Goal: Task Accomplishment & Management: Use online tool/utility

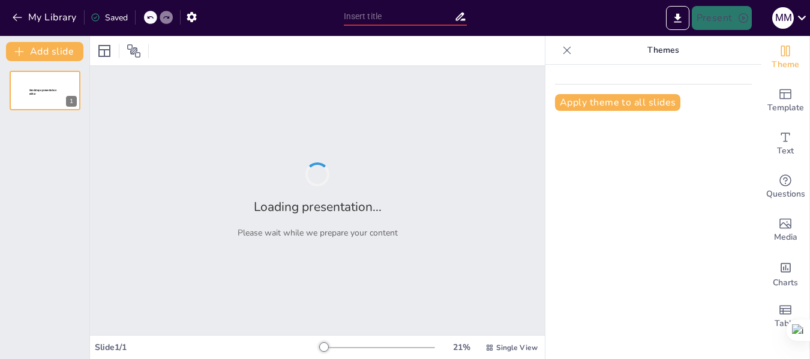
type input "Importancia del agua"
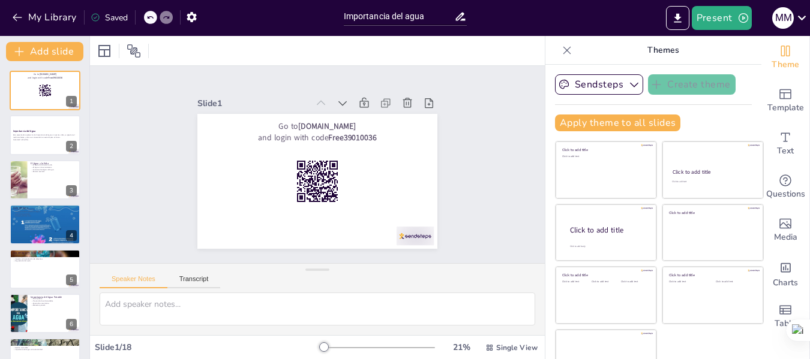
click at [546, 334] on div "Sendsteps Create theme Apply theme to all slides Click to add title Click to ad…" at bounding box center [654, 212] width 216 height 295
click at [717, 18] on button "Present" at bounding box center [722, 18] width 60 height 24
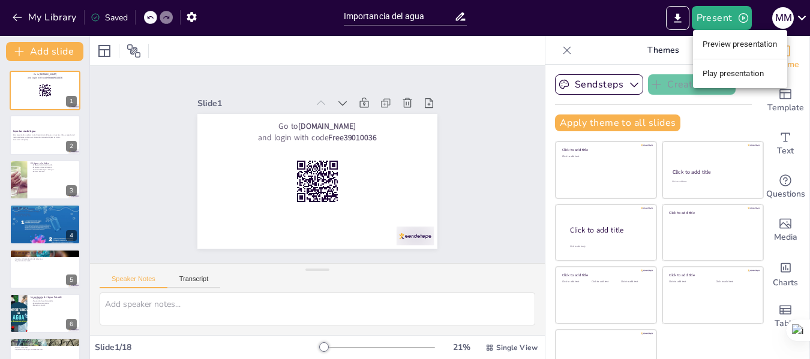
click at [716, 42] on li "Preview presentation" at bounding box center [740, 44] width 94 height 19
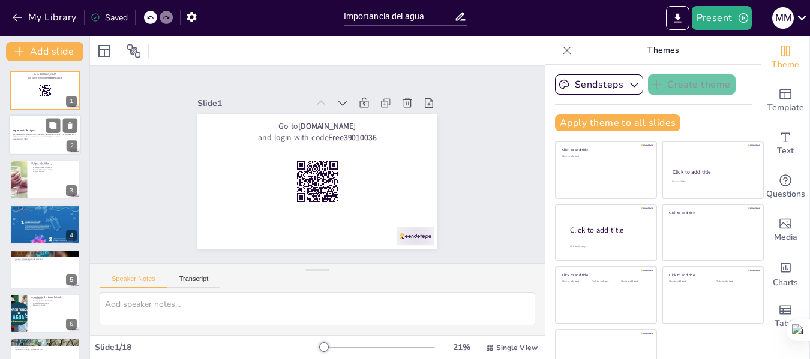
click at [27, 137] on p "Esta presentación explora la vital importancia del agua en nuestras vidas, su p…" at bounding box center [45, 136] width 65 height 4
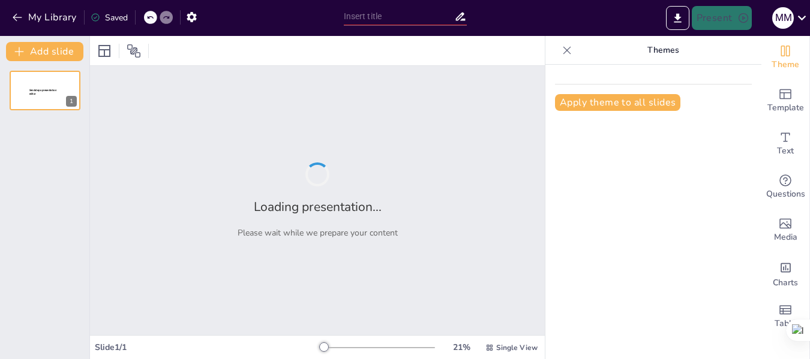
type input "Importancia del agua"
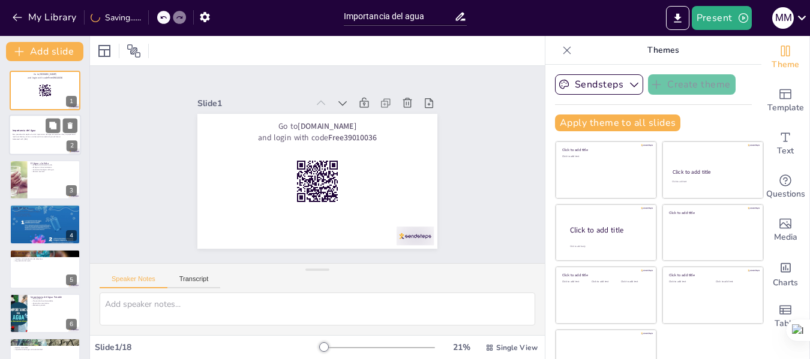
click at [38, 137] on p "Esta presentación explora la vital importancia del agua en nuestras vidas, su p…" at bounding box center [45, 136] width 65 height 4
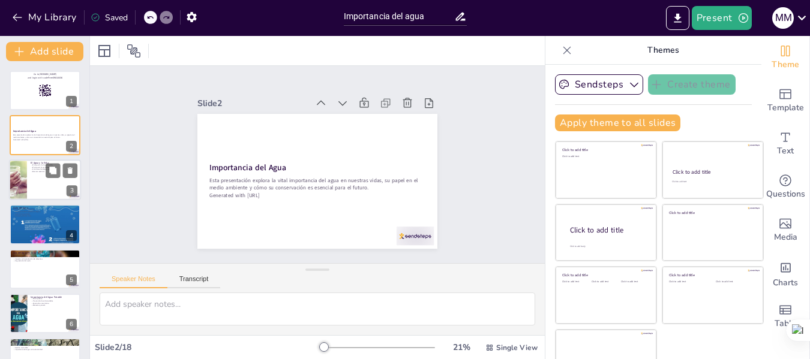
click at [30, 182] on div at bounding box center [45, 180] width 72 height 41
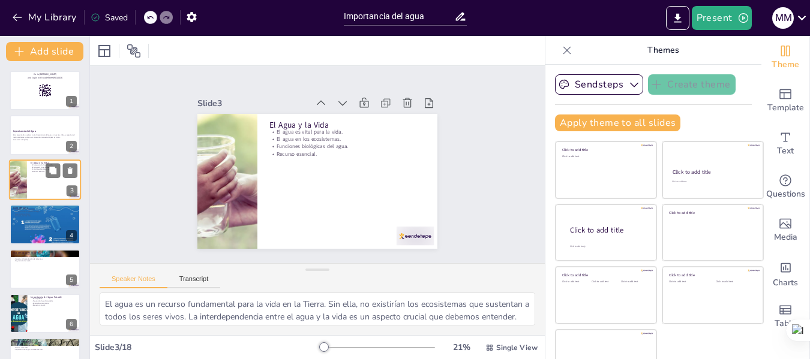
click at [30, 182] on div at bounding box center [45, 180] width 72 height 41
click at [40, 224] on div at bounding box center [45, 224] width 72 height 123
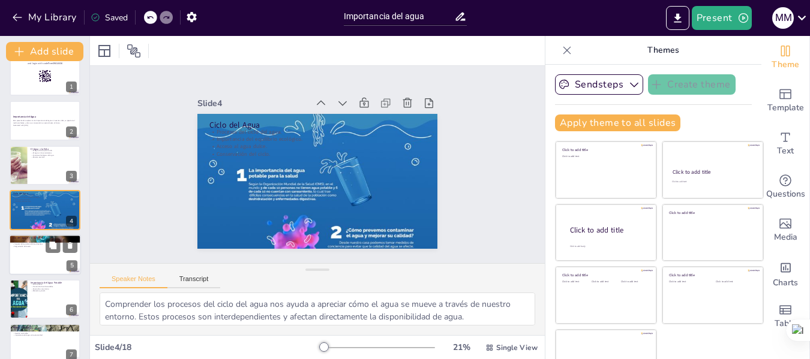
click at [37, 245] on p "Degradación del suelo." at bounding box center [45, 246] width 65 height 2
type textarea "La agricultura consume una gran cantidad de agua, lo que resalta la necesidad d…"
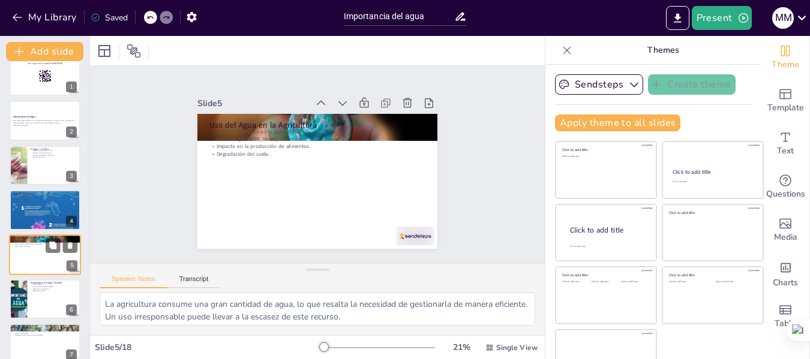
scroll to position [59, 0]
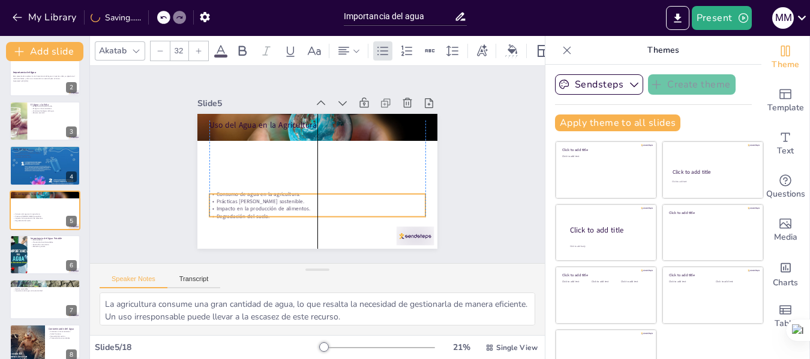
drag, startPoint x: 208, startPoint y: 144, endPoint x: 203, endPoint y: 209, distance: 65.0
click at [209, 209] on p "Impacto en la producción de alimentos." at bounding box center [317, 208] width 216 height 7
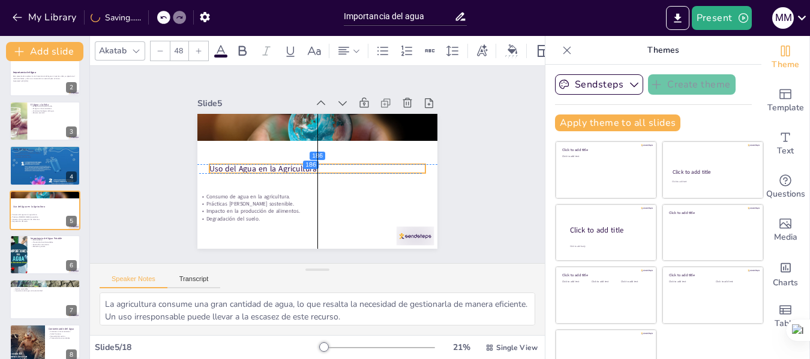
drag, startPoint x: 208, startPoint y: 119, endPoint x: 205, endPoint y: 161, distance: 41.6
click at [209, 163] on p "Uso del Agua en la Agricultura" at bounding box center [317, 168] width 216 height 11
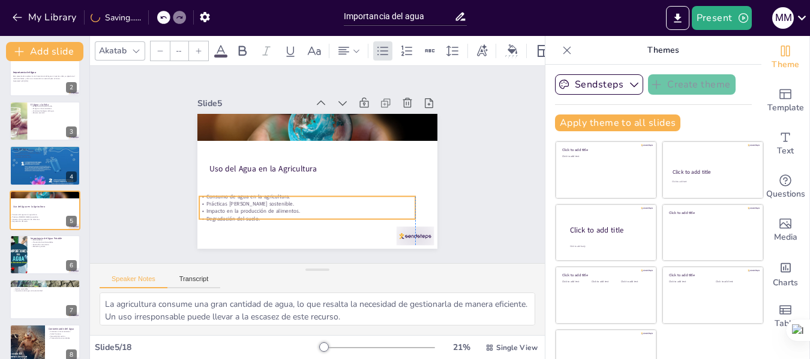
type input "32"
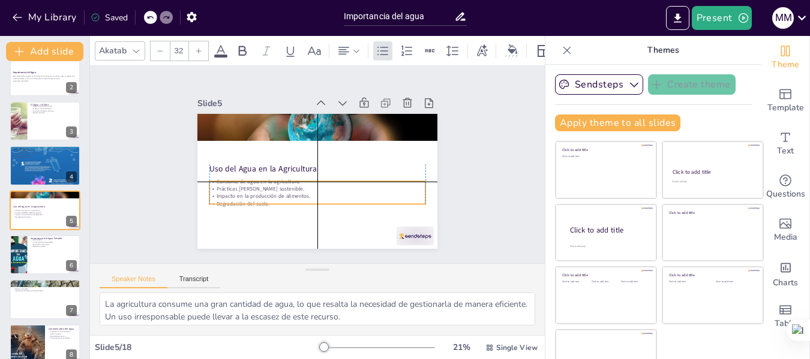
drag, startPoint x: 210, startPoint y: 203, endPoint x: 217, endPoint y: 188, distance: 15.8
click at [217, 188] on div "Consumo de agua en la agricultura. Prácticas de riego sostenible. Impacto en la…" at bounding box center [317, 193] width 216 height 30
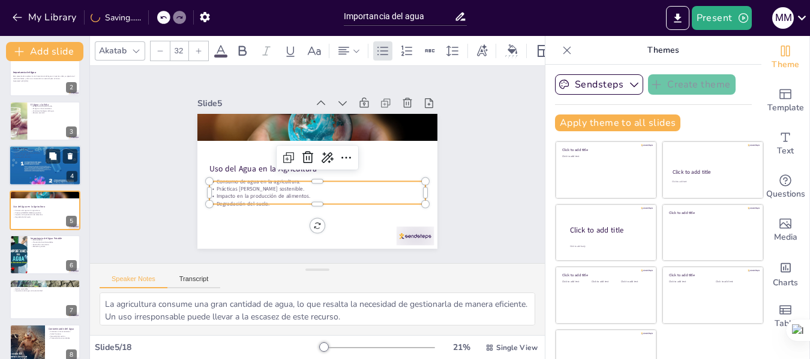
click at [39, 163] on div at bounding box center [45, 165] width 72 height 123
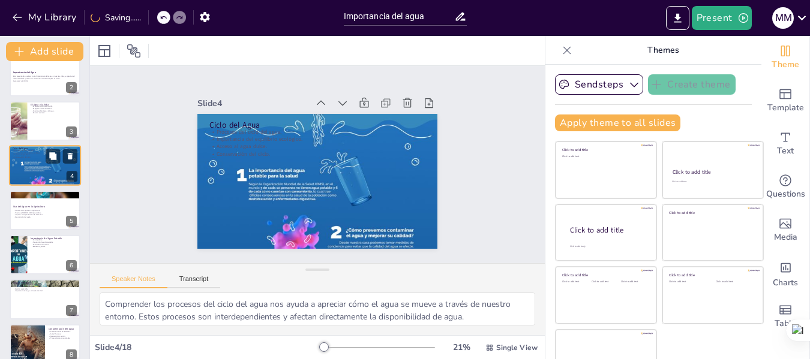
scroll to position [14, 0]
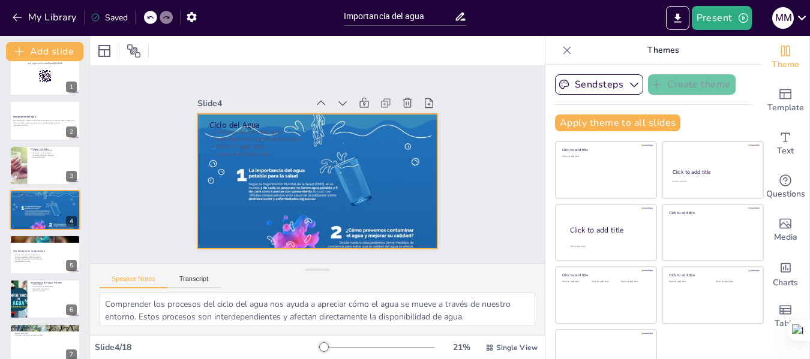
click at [335, 228] on div at bounding box center [315, 181] width 281 height 433
click at [335, 228] on div at bounding box center [317, 182] width 240 height 410
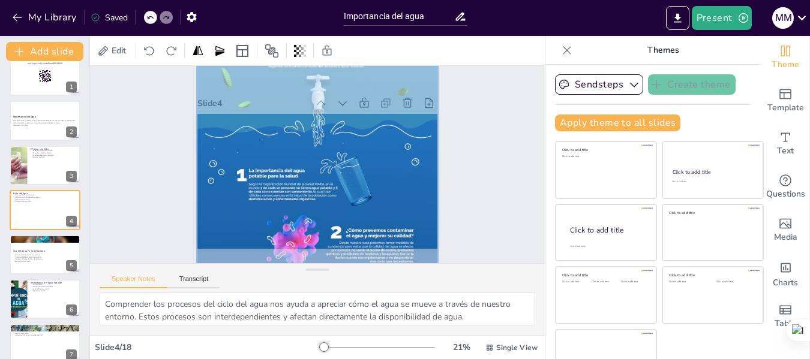
click at [335, 228] on div at bounding box center [317, 181] width 254 height 424
click at [335, 228] on div at bounding box center [315, 181] width 297 height 448
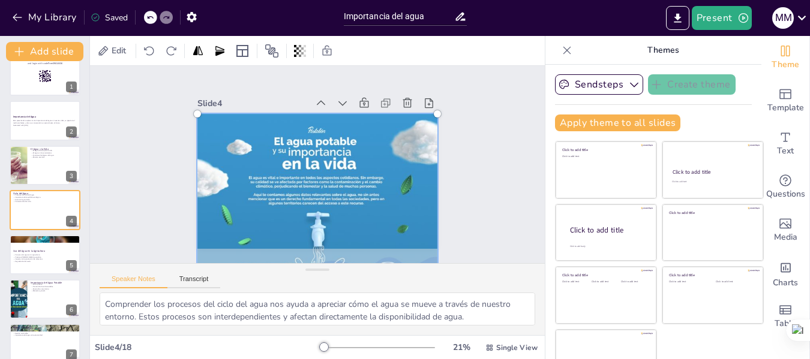
drag, startPoint x: 248, startPoint y: 118, endPoint x: 221, endPoint y: 268, distance: 152.5
click at [221, 268] on div "Slide 1 Go to [DOMAIN_NAME] and login with code Free39010036 Slide 2 Importanci…" at bounding box center [317, 200] width 455 height 269
click at [194, 110] on div at bounding box center [197, 113] width 7 height 7
click at [199, 106] on div at bounding box center [203, 102] width 8 height 8
click at [34, 212] on div at bounding box center [45, 210] width 72 height 41
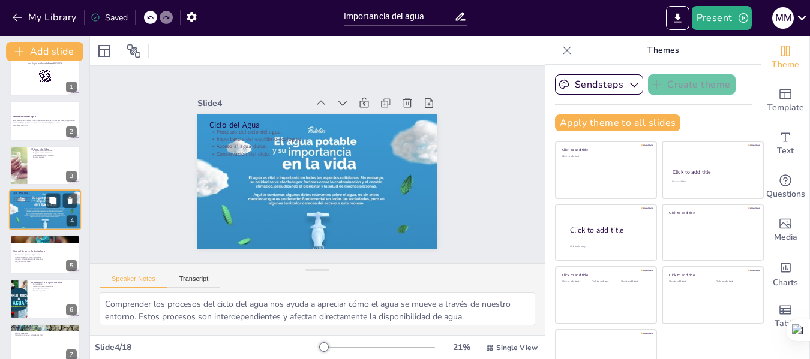
scroll to position [0, 0]
click at [35, 253] on div at bounding box center [45, 255] width 72 height 41
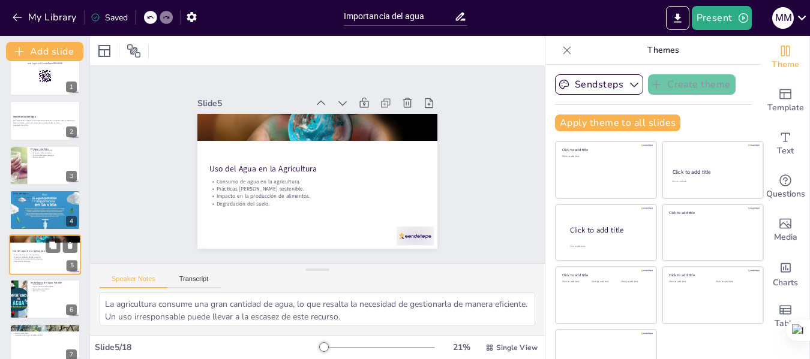
scroll to position [59, 0]
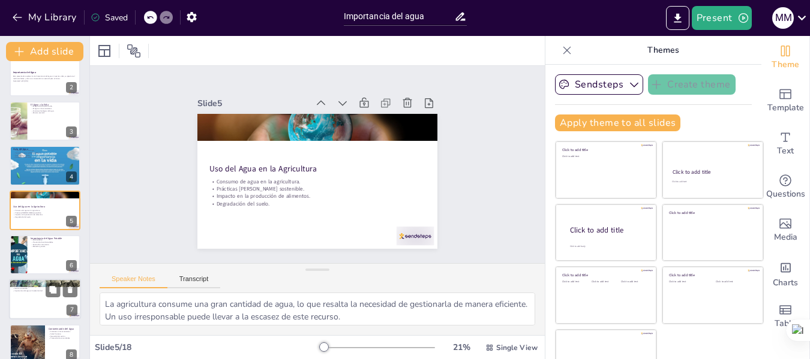
click at [36, 299] on div at bounding box center [45, 300] width 72 height 41
type textarea "La energía hidroeléctrica es una de las fuentes de energía más limpias y sosten…"
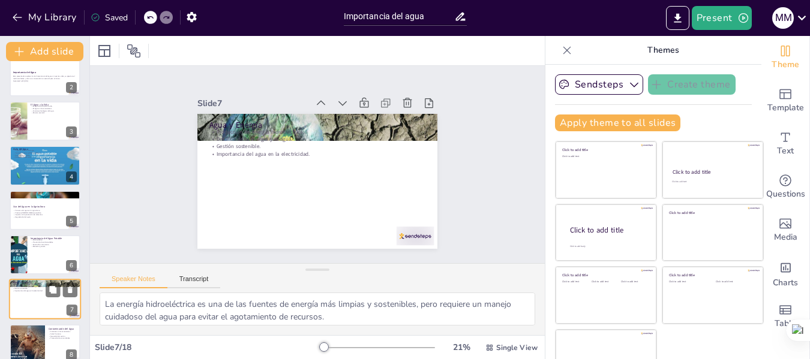
scroll to position [148, 0]
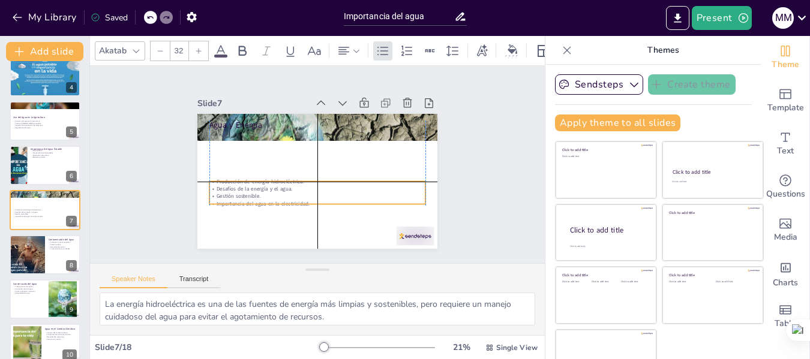
drag, startPoint x: 226, startPoint y: 145, endPoint x: 222, endPoint y: 196, distance: 51.8
click at [222, 196] on div "Producción de energía hidroeléctrica. Desafíos de la energía y el agua. Gestión…" at bounding box center [317, 193] width 216 height 30
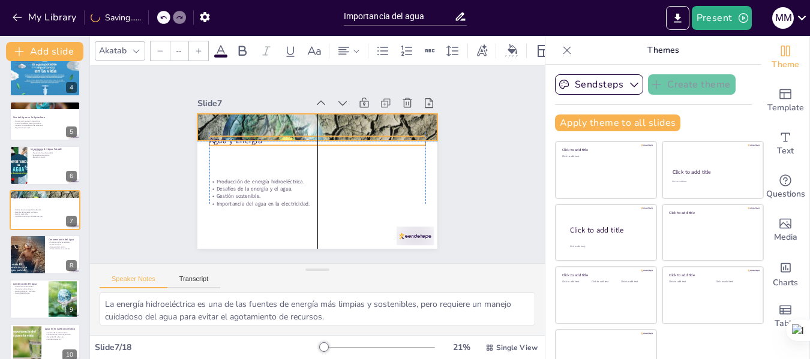
type input "48"
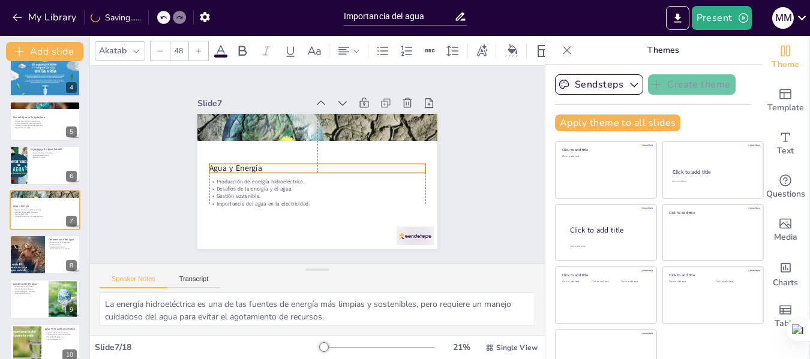
drag, startPoint x: 218, startPoint y: 116, endPoint x: 216, endPoint y: 160, distance: 43.2
click at [216, 163] on p "Agua y Energía" at bounding box center [317, 168] width 216 height 11
click at [34, 256] on div at bounding box center [27, 255] width 51 height 41
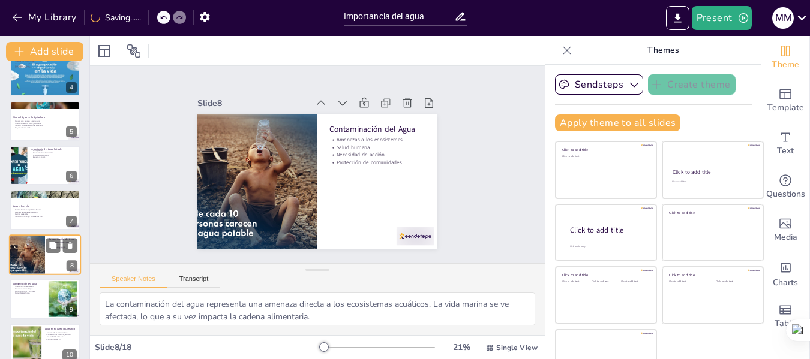
scroll to position [193, 0]
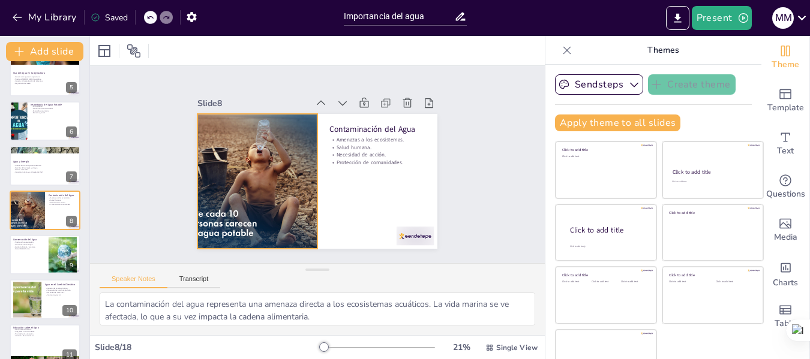
click at [211, 220] on div at bounding box center [257, 181] width 169 height 135
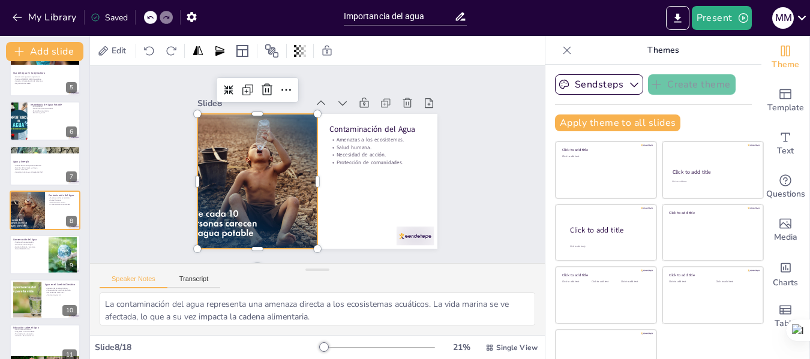
click at [211, 220] on div at bounding box center [257, 181] width 169 height 135
click at [211, 220] on div at bounding box center [256, 175] width 182 height 152
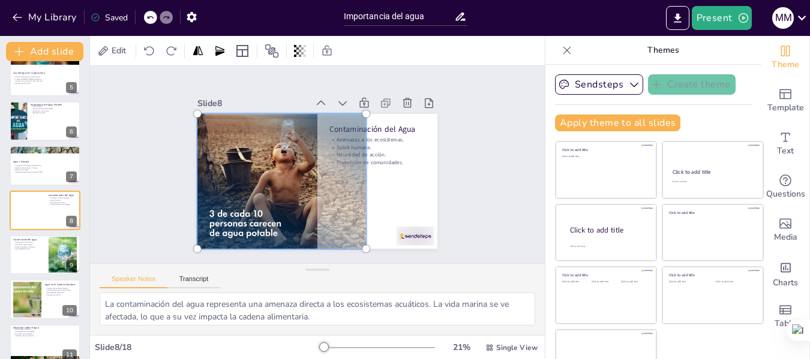
drag, startPoint x: 211, startPoint y: 220, endPoint x: 253, endPoint y: 220, distance: 42.0
click at [253, 220] on div at bounding box center [281, 181] width 183 height 149
click at [23, 257] on div at bounding box center [45, 255] width 72 height 41
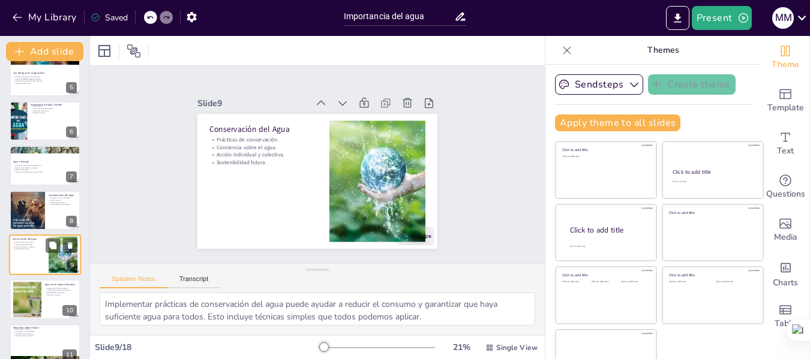
scroll to position [238, 0]
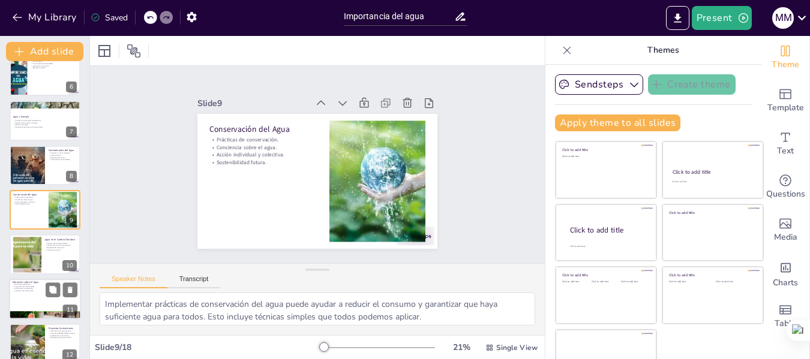
click at [29, 296] on div at bounding box center [45, 299] width 72 height 41
type textarea "La educación sobre el agua es fundamental para crear conciencia. Al enseñar a l…"
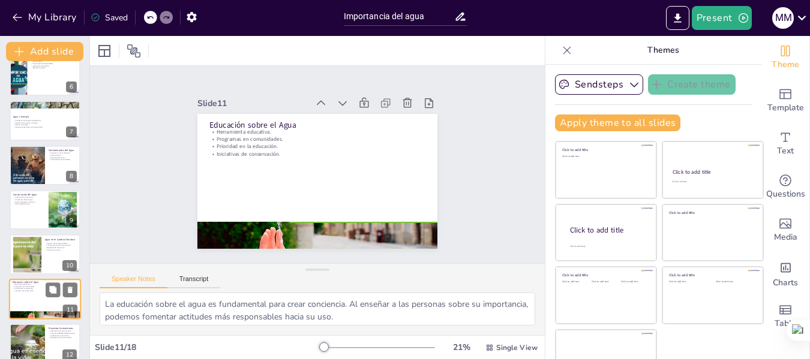
scroll to position [326, 0]
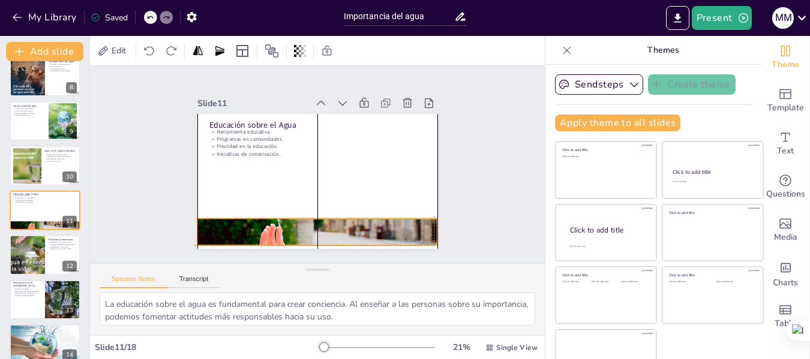
click at [224, 224] on div at bounding box center [310, 232] width 253 height 160
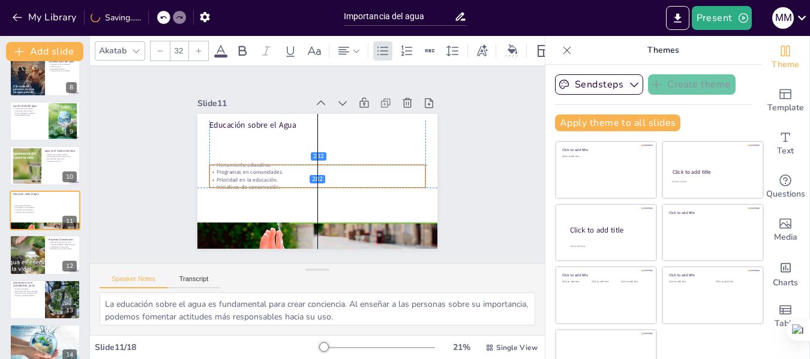
drag, startPoint x: 212, startPoint y: 137, endPoint x: 214, endPoint y: 173, distance: 35.5
click at [214, 173] on div "Herramienta educativa. Programas en comunidades. Prioridad en la educación. Ini…" at bounding box center [317, 176] width 216 height 30
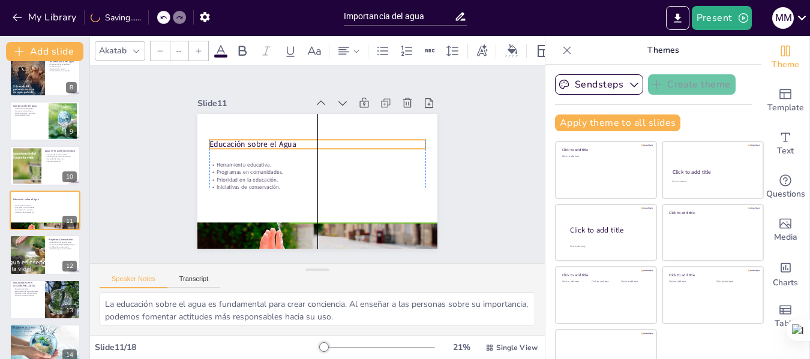
type input "48"
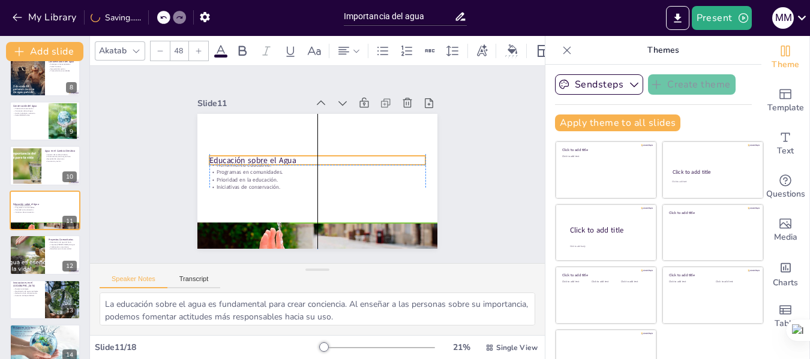
drag, startPoint x: 215, startPoint y: 121, endPoint x: 215, endPoint y: 157, distance: 35.4
click at [219, 154] on div "Educación sobre el Agua Herramienta educativa. Programas en comunidades. Priori…" at bounding box center [333, 116] width 228 height 74
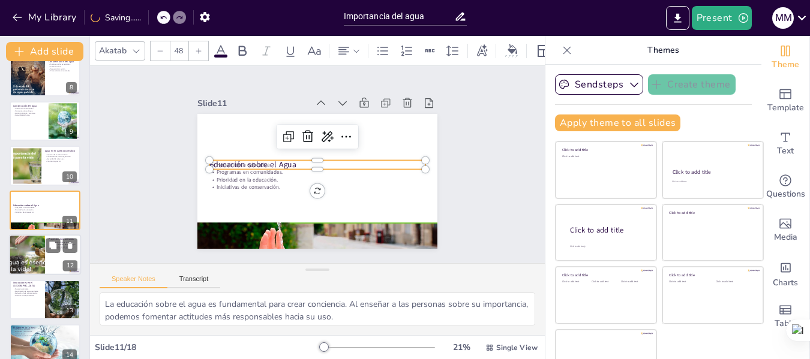
click at [24, 260] on div at bounding box center [27, 255] width 72 height 41
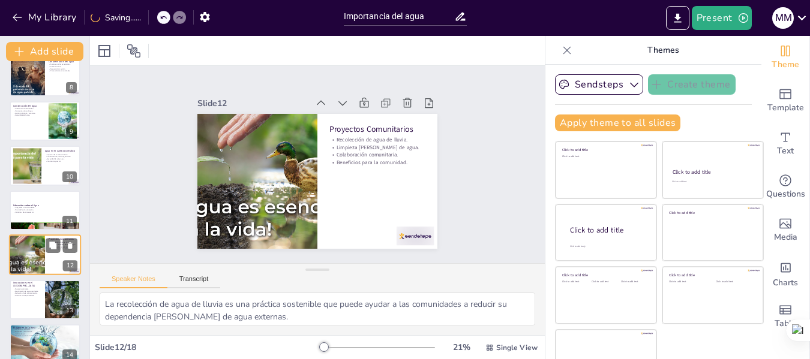
scroll to position [371, 0]
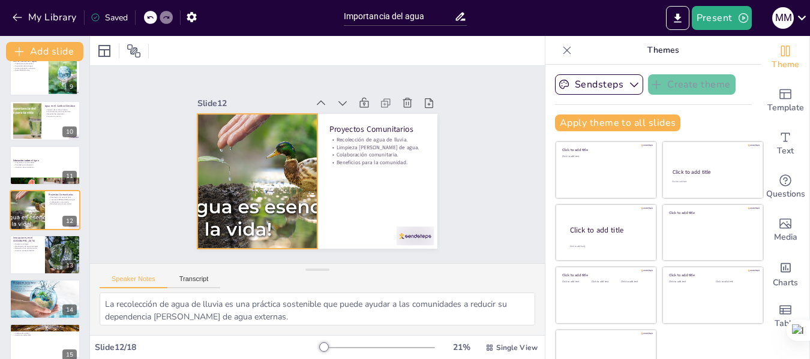
click at [244, 148] on div at bounding box center [255, 162] width 270 height 202
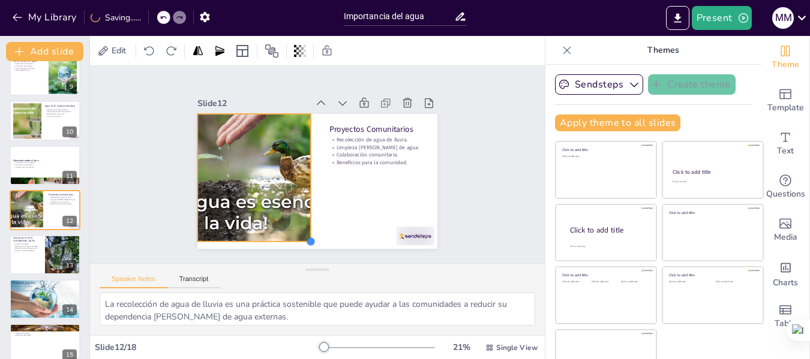
drag, startPoint x: 301, startPoint y: 243, endPoint x: 268, endPoint y: 242, distance: 33.0
click at [268, 242] on div "Proyectos Comunitarios Recolección de agua de lluvia. Limpieza de fuentes de ag…" at bounding box center [317, 181] width 240 height 135
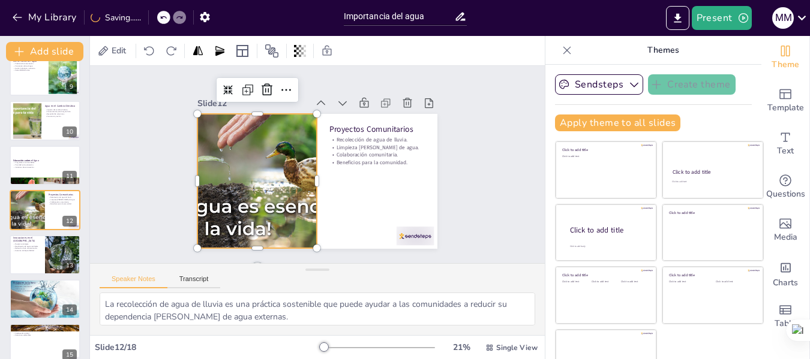
click at [226, 172] on div at bounding box center [256, 181] width 239 height 134
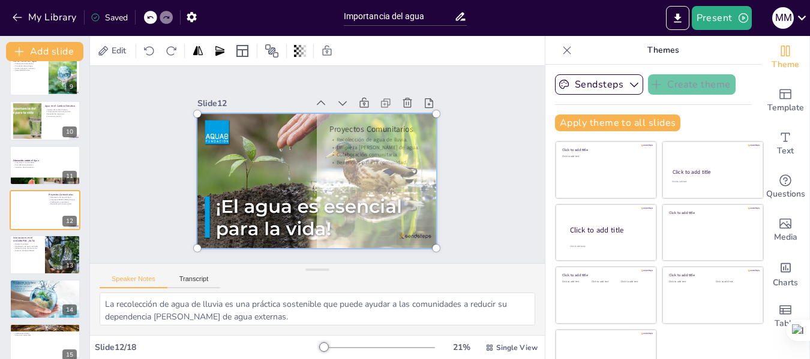
drag, startPoint x: 147, startPoint y: 220, endPoint x: 215, endPoint y: 221, distance: 68.4
click at [215, 221] on div at bounding box center [316, 181] width 253 height 149
click at [433, 187] on div "Slide 1 Go to [DOMAIN_NAME] and login with code Free39010036 Slide 2 Importanci…" at bounding box center [317, 165] width 323 height 200
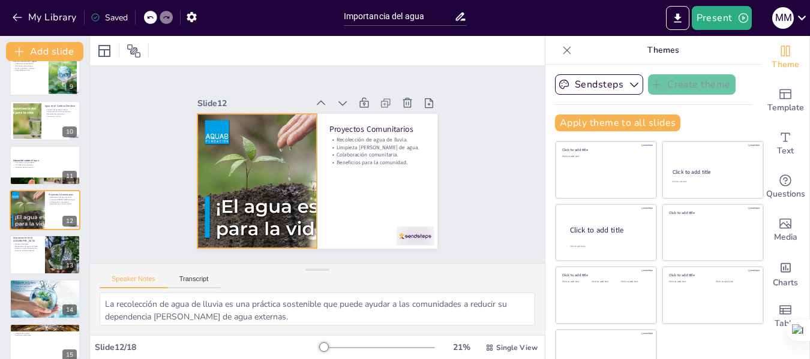
click at [275, 145] on div at bounding box center [316, 181] width 239 height 134
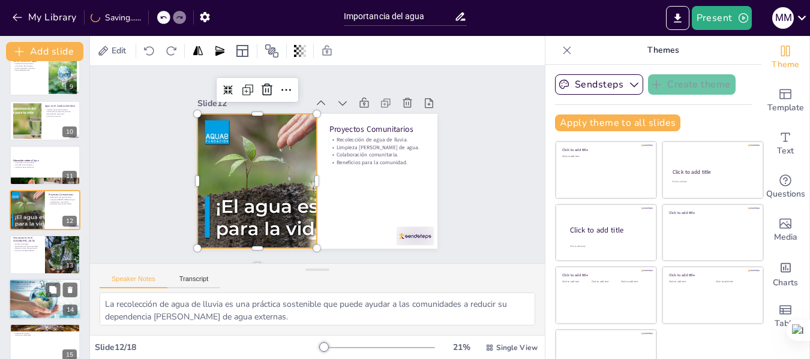
click at [29, 302] on div at bounding box center [45, 299] width 72 height 59
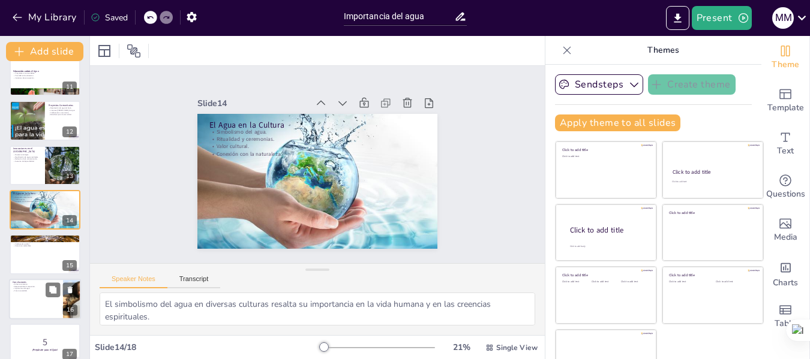
click at [32, 292] on p "Futuro sostenible." at bounding box center [36, 291] width 47 height 2
type textarea "La conservación del agua es un esfuerzo colectivo. Cada persona puede contribui…"
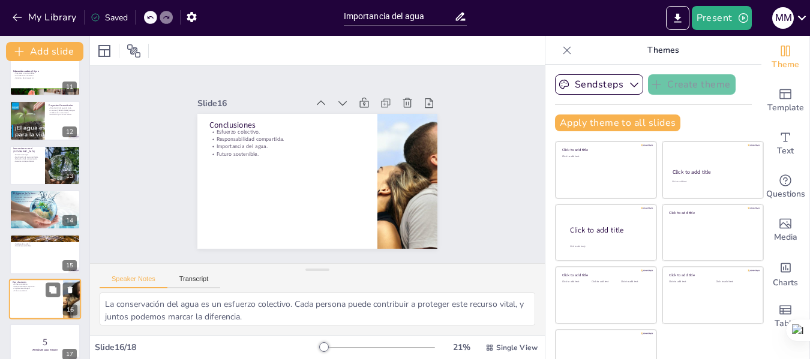
scroll to position [520, 0]
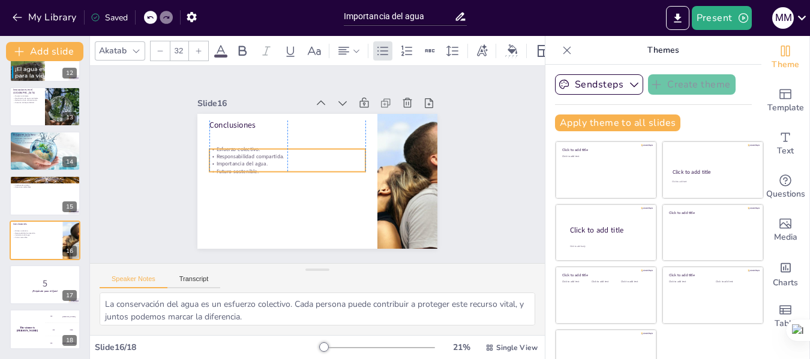
drag, startPoint x: 212, startPoint y: 141, endPoint x: 217, endPoint y: 158, distance: 18.1
click at [217, 160] on p "Importancia del agua." at bounding box center [287, 163] width 156 height 7
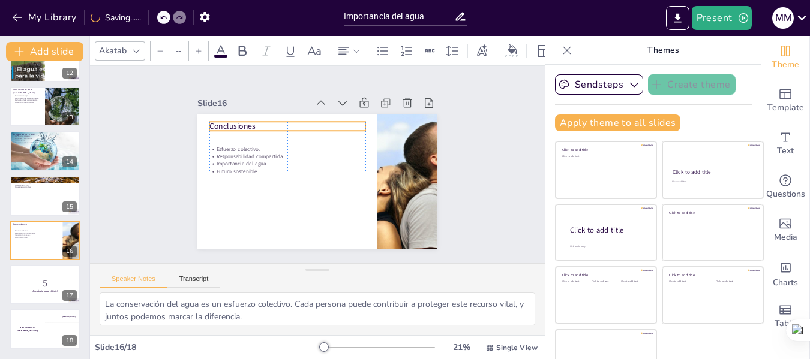
type input "48"
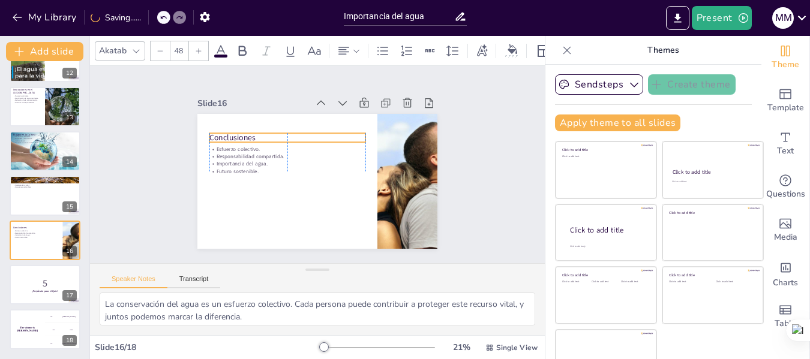
drag, startPoint x: 207, startPoint y: 118, endPoint x: 208, endPoint y: 130, distance: 12.6
click at [209, 132] on p "Conclusiones" at bounding box center [287, 137] width 156 height 11
click at [388, 163] on div at bounding box center [405, 190] width 275 height 161
click at [388, 163] on div at bounding box center [401, 200] width 285 height 187
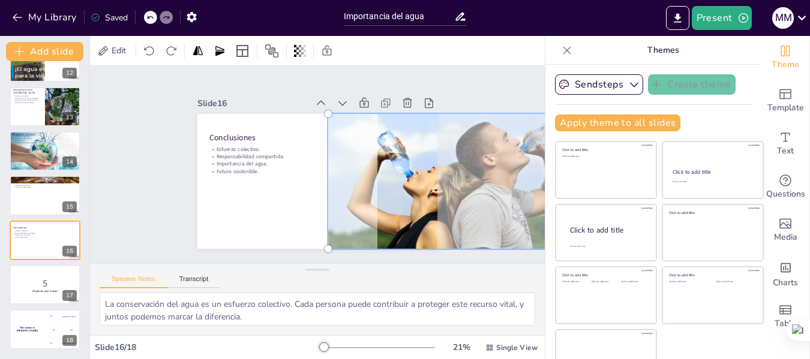
drag, startPoint x: 388, startPoint y: 163, endPoint x: 440, endPoint y: 161, distance: 52.2
click at [440, 161] on div at bounding box center [459, 181] width 277 height 149
click at [28, 284] on p "5" at bounding box center [45, 283] width 65 height 13
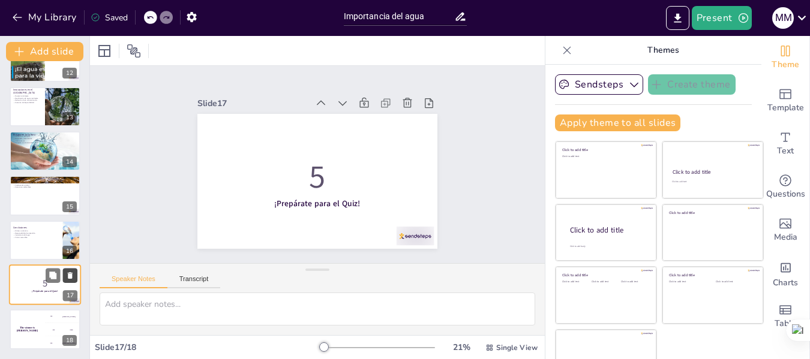
click at [70, 274] on icon at bounding box center [70, 275] width 5 height 7
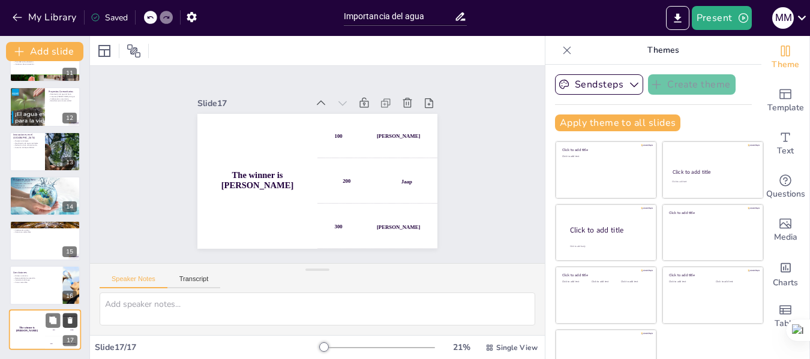
scroll to position [475, 0]
click at [71, 275] on icon at bounding box center [70, 276] width 5 height 7
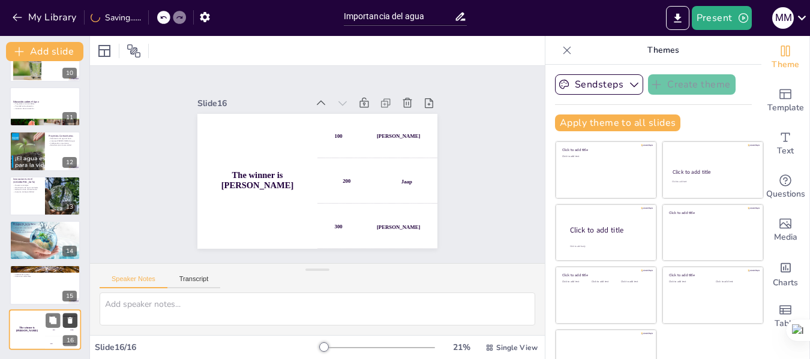
scroll to position [430, 0]
click at [71, 275] on icon at bounding box center [69, 276] width 5 height 7
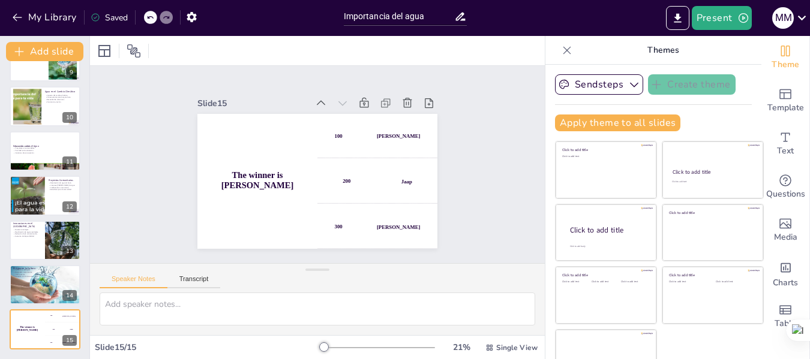
click at [154, 16] on icon at bounding box center [149, 17] width 7 height 7
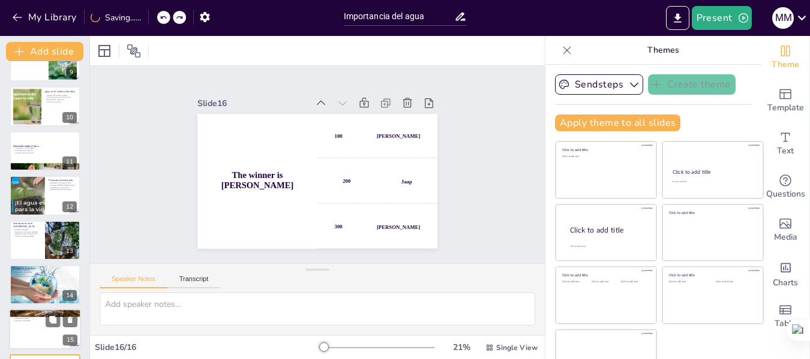
click at [38, 330] on div at bounding box center [45, 330] width 72 height 41
type textarea "La escasez de agua es un problema creciente que requiere atención urgente. Las …"
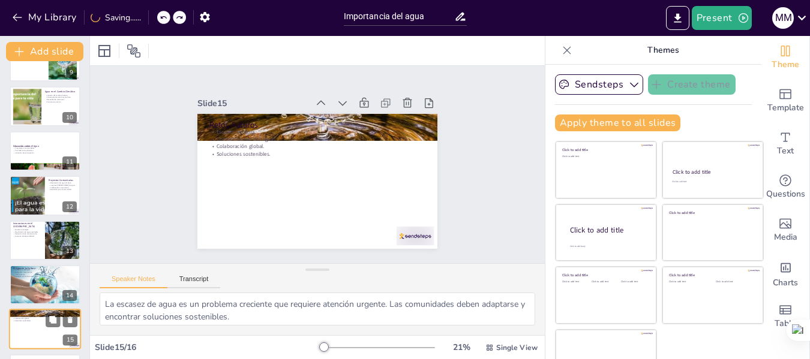
scroll to position [430, 0]
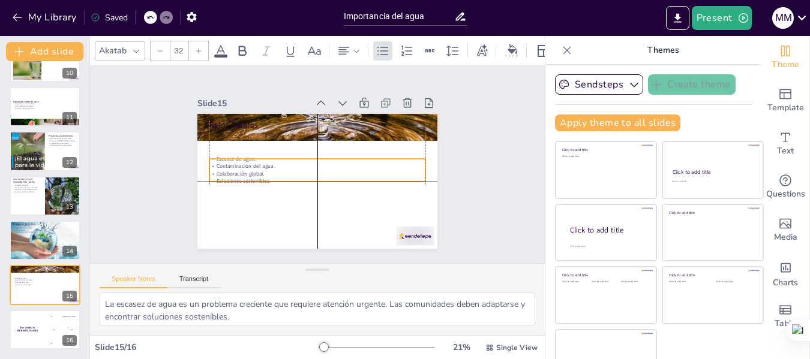
drag, startPoint x: 223, startPoint y: 138, endPoint x: 221, endPoint y: 178, distance: 40.3
click at [221, 170] on p "Contaminación del agua." at bounding box center [317, 166] width 216 height 7
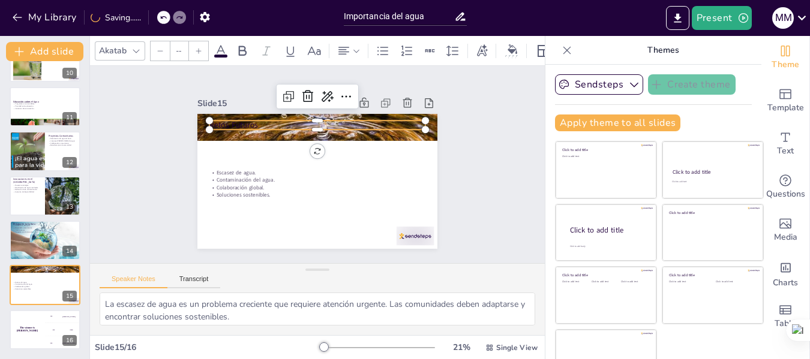
type input "48"
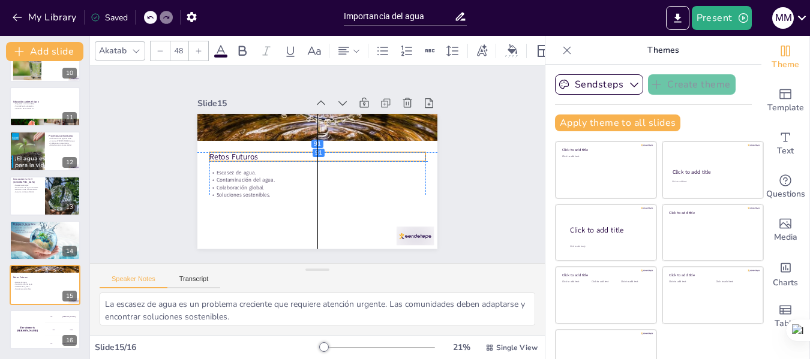
drag, startPoint x: 213, startPoint y: 119, endPoint x: 215, endPoint y: 154, distance: 34.9
click at [215, 154] on p "Retos Futuros" at bounding box center [317, 156] width 216 height 11
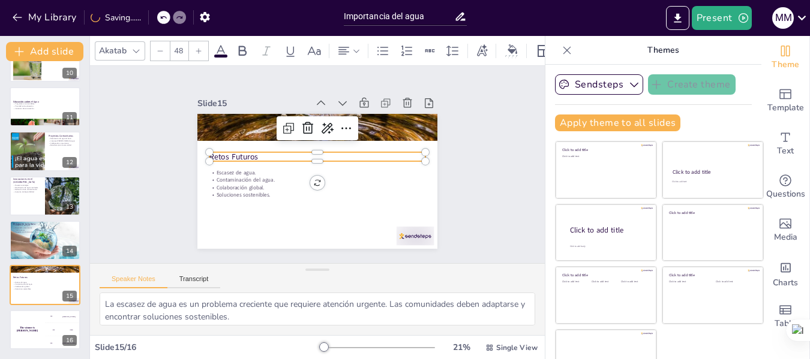
click at [164, 17] on icon at bounding box center [163, 17] width 6 height 3
click at [25, 329] on h4 "The winner is Niels 🏆" at bounding box center [27, 329] width 36 height 6
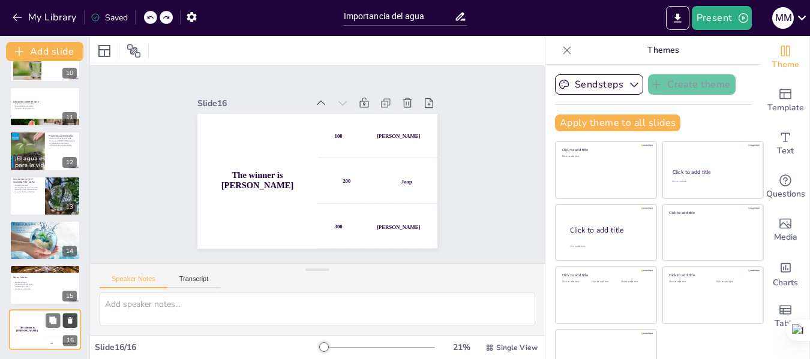
click at [71, 320] on icon at bounding box center [70, 320] width 5 height 7
type textarea "La escasez de agua es un problema creciente que requiere atención urgente. Las …"
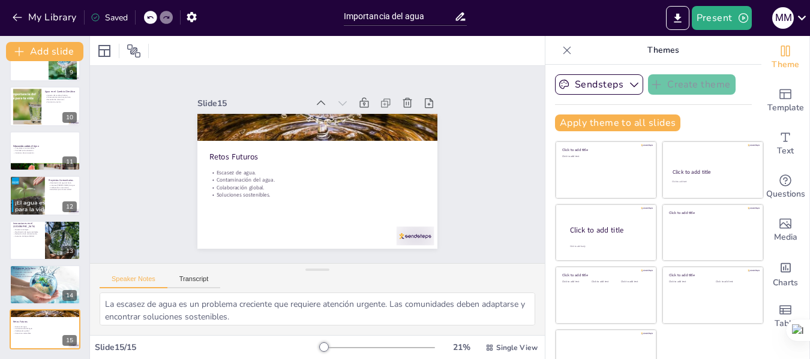
scroll to position [125, 0]
